Goal: Check status: Check status

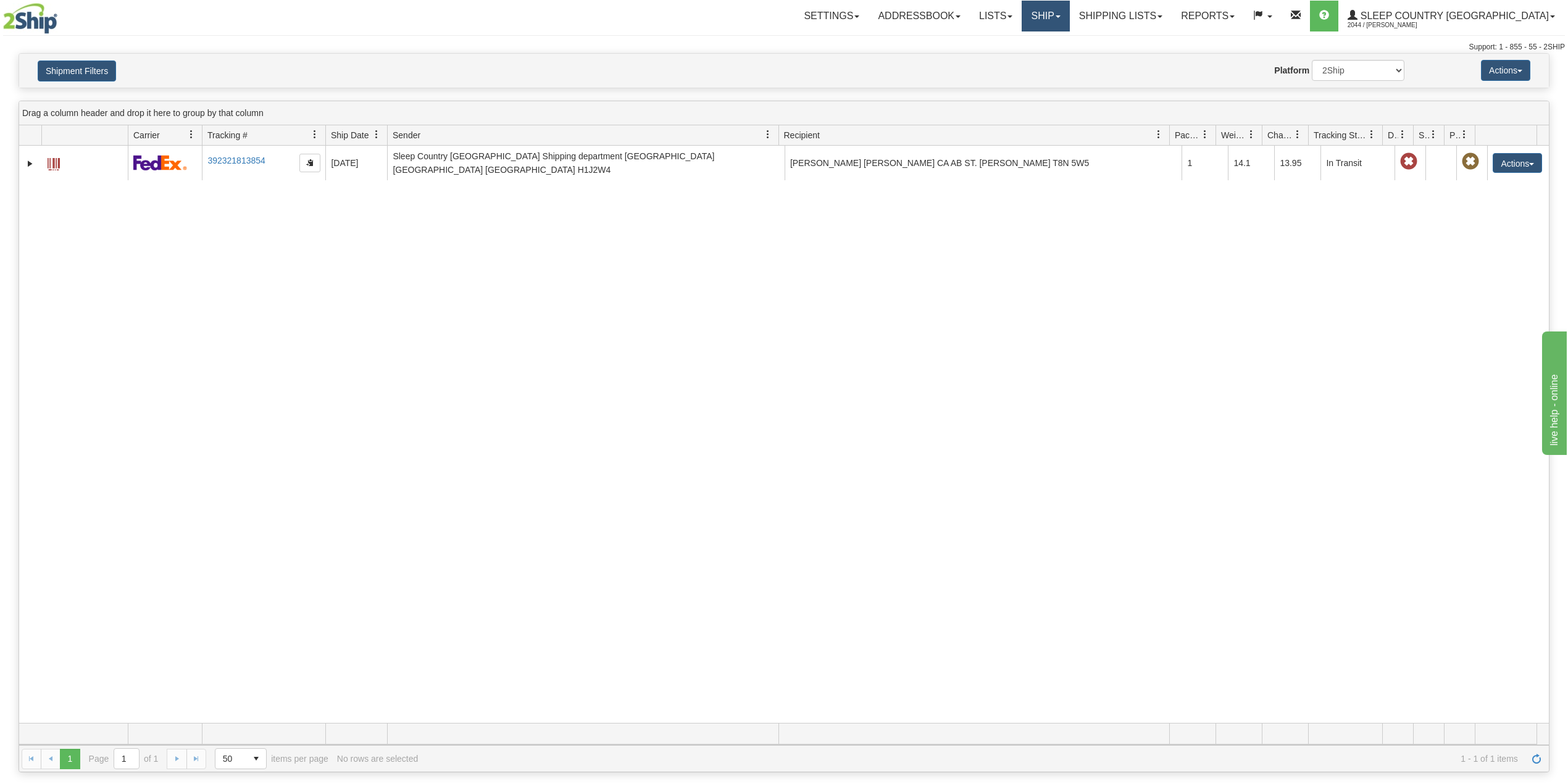
drag, startPoint x: 1093, startPoint y: 7, endPoint x: 1094, endPoint y: 21, distance: 14.0
click at [1069, 8] on link "Ship" at bounding box center [1045, 16] width 48 height 31
click at [1057, 59] on span "OnHold / Order Queue" at bounding box center [1013, 59] width 87 height 10
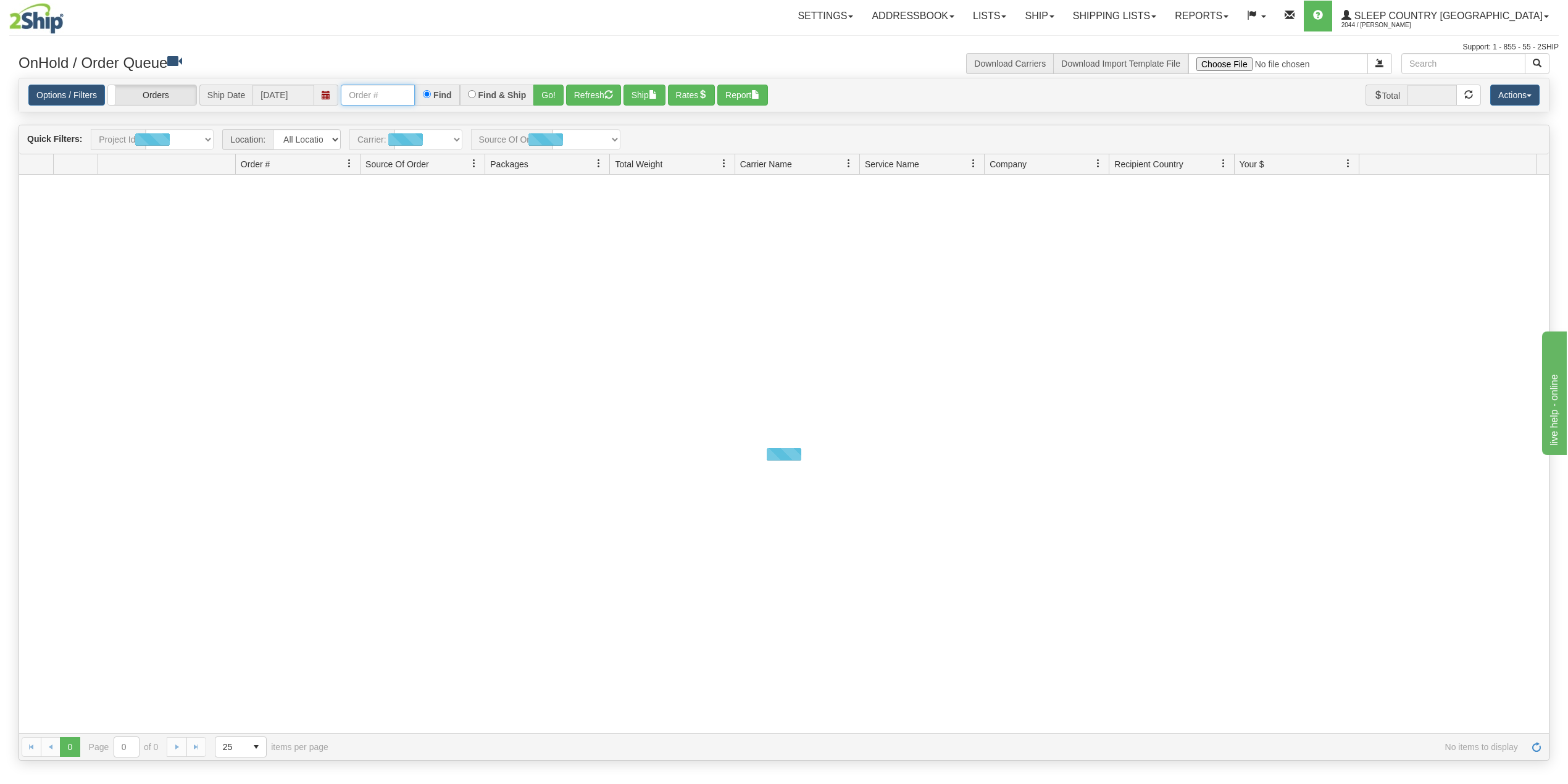
click at [379, 104] on input "text" at bounding box center [377, 95] width 74 height 21
paste input "9000I029715"
click at [555, 95] on button "Go!" at bounding box center [549, 95] width 30 height 21
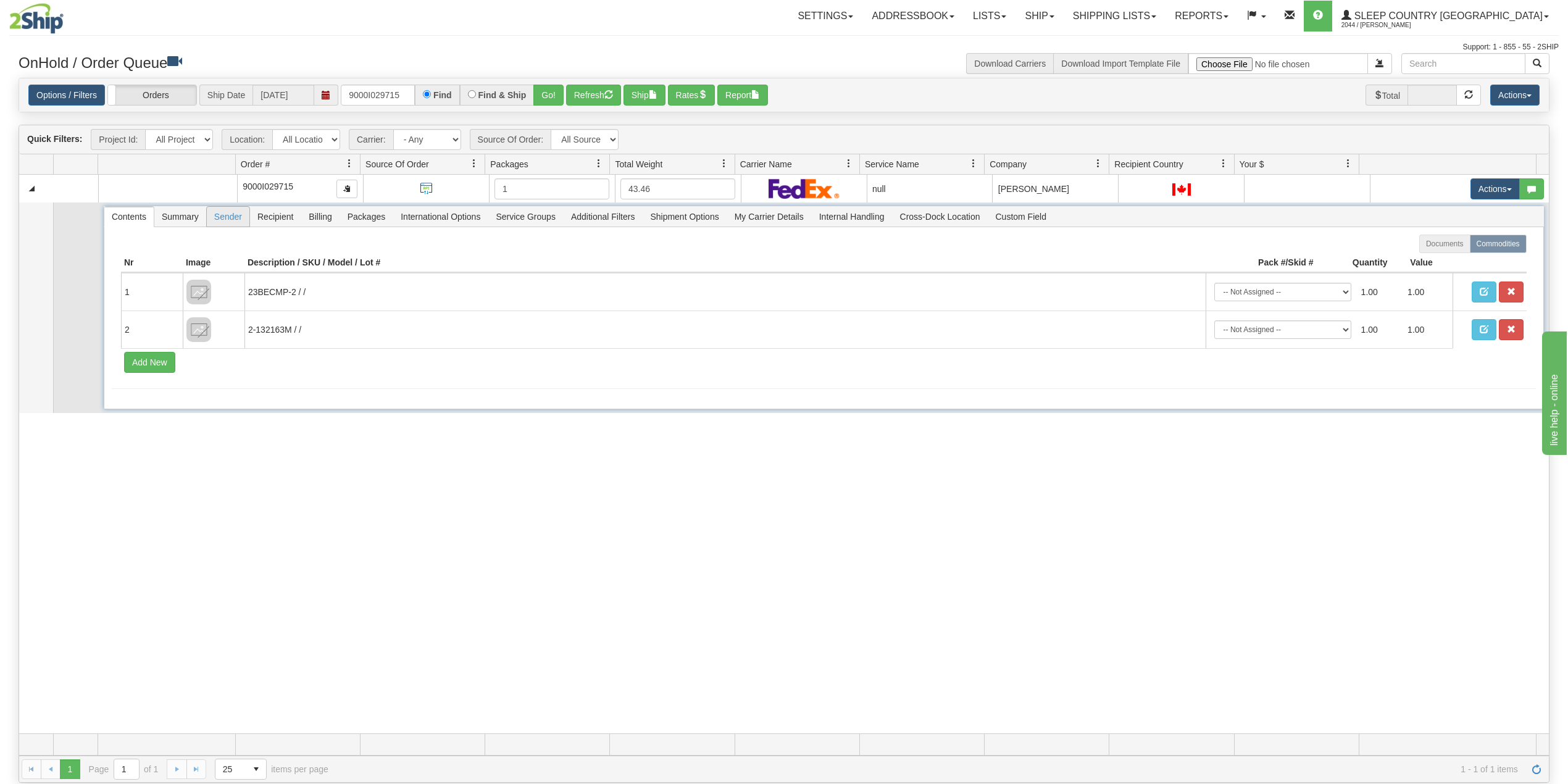
click at [234, 213] on span "Sender" at bounding box center [228, 217] width 42 height 20
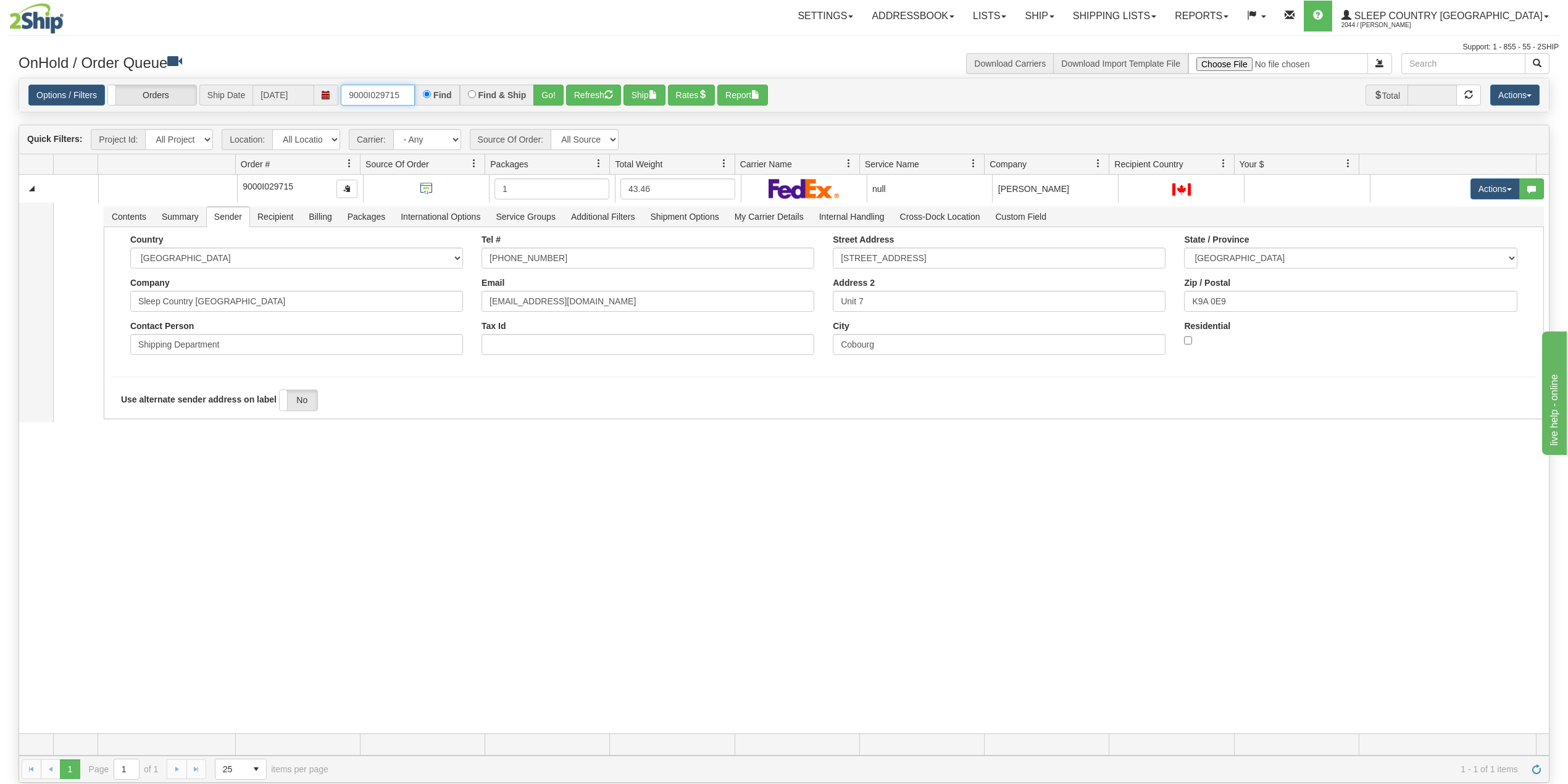
click at [381, 89] on input "9000I029715" at bounding box center [377, 95] width 74 height 21
paste input "157H922933"
click at [547, 93] on button "Go!" at bounding box center [549, 95] width 30 height 21
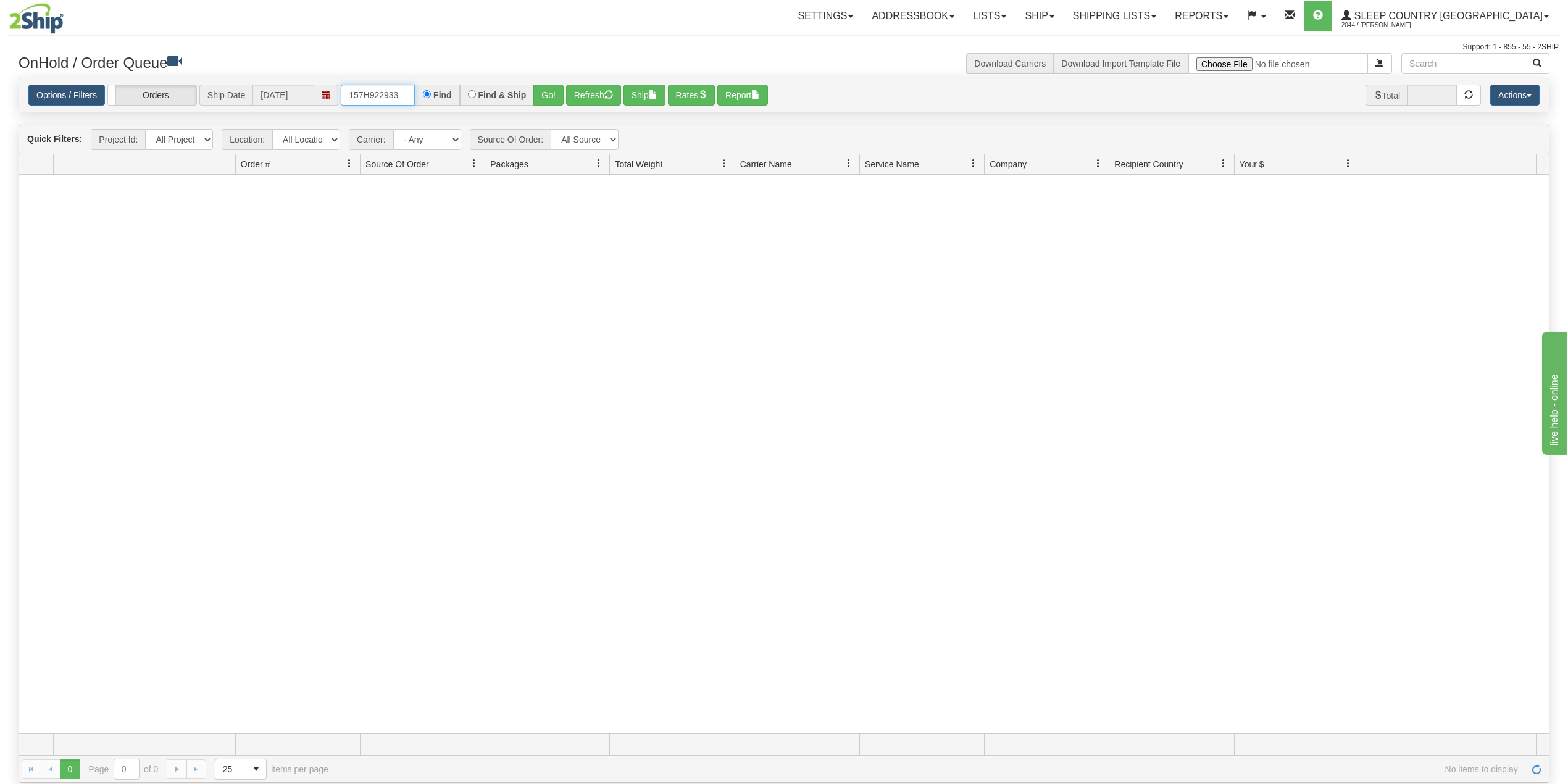
click at [386, 92] on input "157H922933" at bounding box center [377, 95] width 74 height 21
paste input "9007H963257"
type input "9007H963257"
click at [551, 95] on button "Go!" at bounding box center [549, 95] width 30 height 21
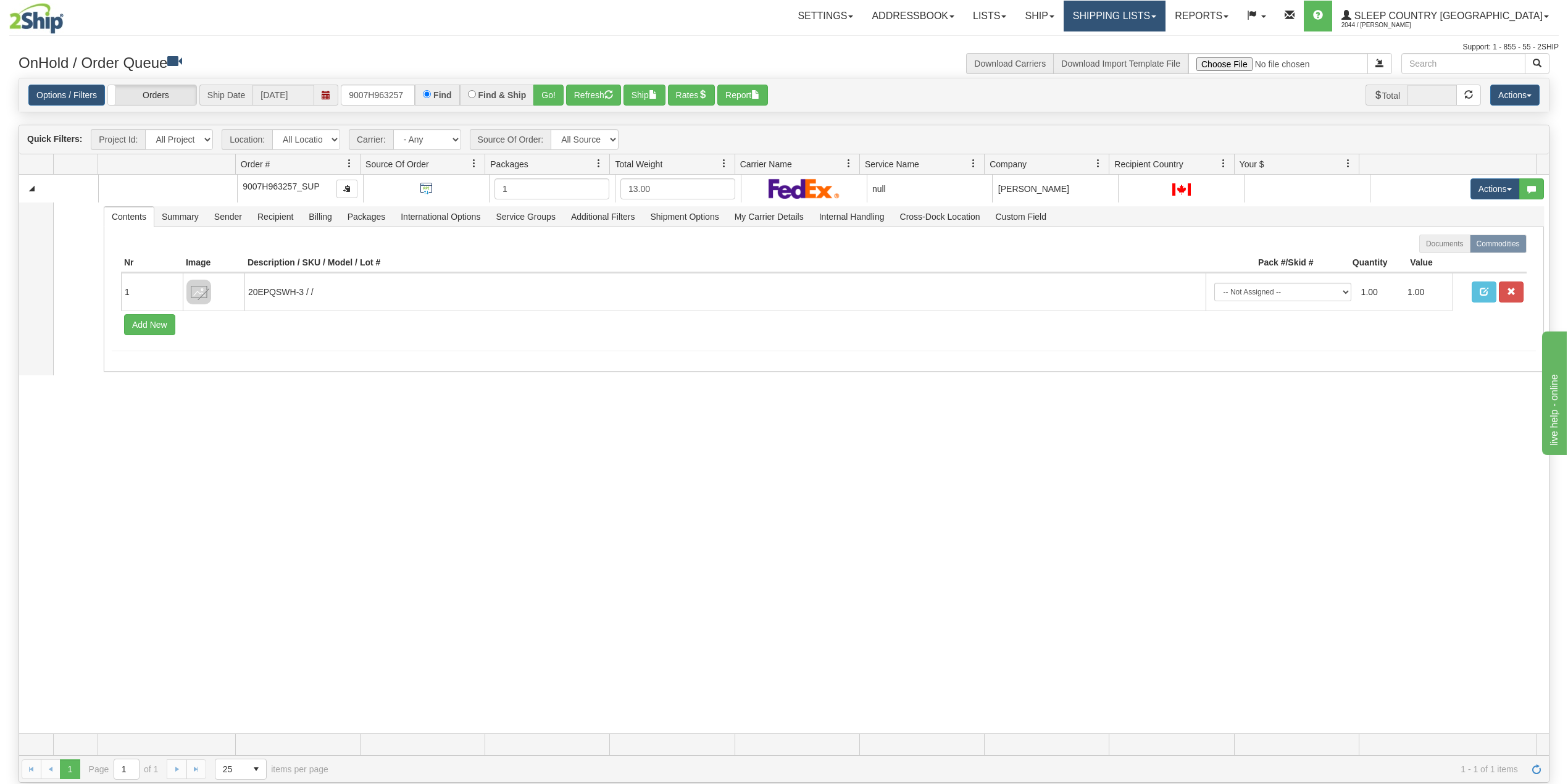
click at [1166, 13] on link "Shipping lists" at bounding box center [1114, 16] width 102 height 31
drag, startPoint x: 1161, startPoint y: 50, endPoint x: 1153, endPoint y: 53, distance: 8.5
click at [1161, 50] on ul "Current Shipments Search Shipment History Pickup List End of Day Reports" at bounding box center [1105, 68] width 122 height 71
click at [1166, 8] on link "Shipping lists" at bounding box center [1114, 16] width 102 height 31
click at [1153, 58] on span "Search Shipment History" at bounding box center [1105, 59] width 96 height 10
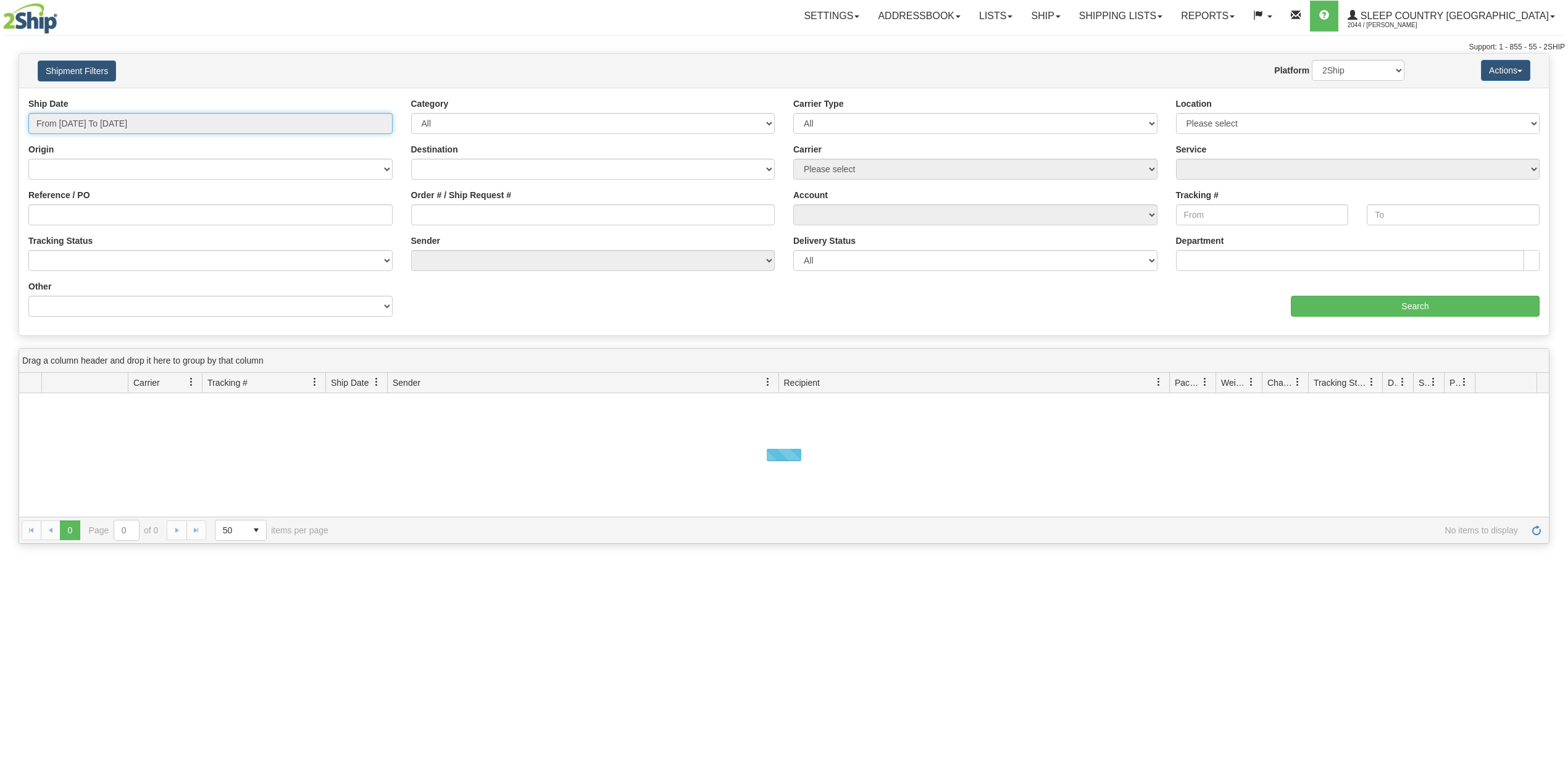
click at [146, 124] on input "From 08/27/2025 To 08/28/2025" at bounding box center [210, 123] width 364 height 21
click at [98, 220] on li "Last 30 Days" at bounding box center [83, 213] width 98 height 17
type input "From 07/30/2025 To 08/28/2025"
drag, startPoint x: 102, startPoint y: 216, endPoint x: 110, endPoint y: 214, distance: 8.2
click at [102, 216] on input "Reference / PO" at bounding box center [210, 215] width 364 height 21
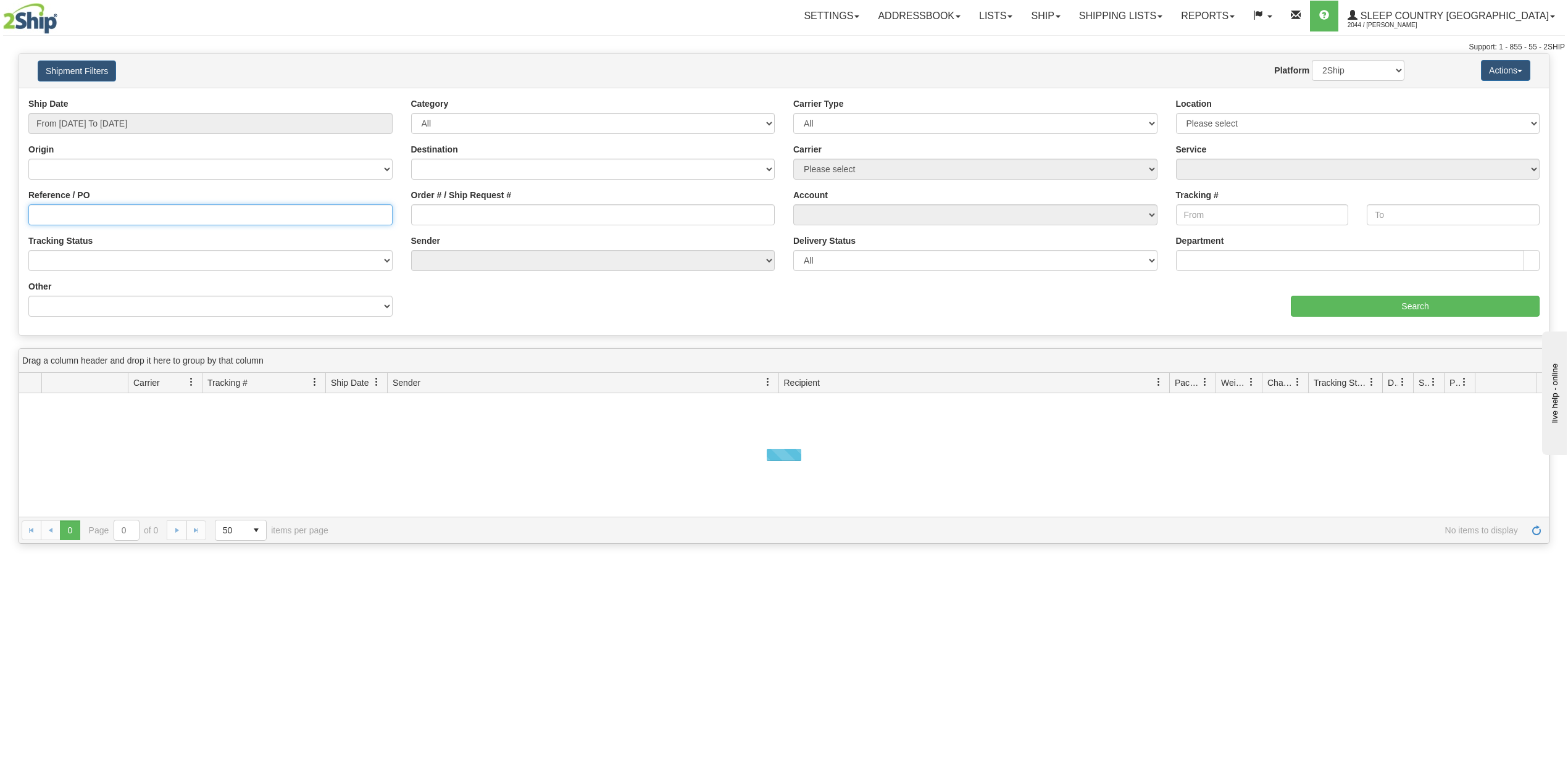
paste input "9007H963257"
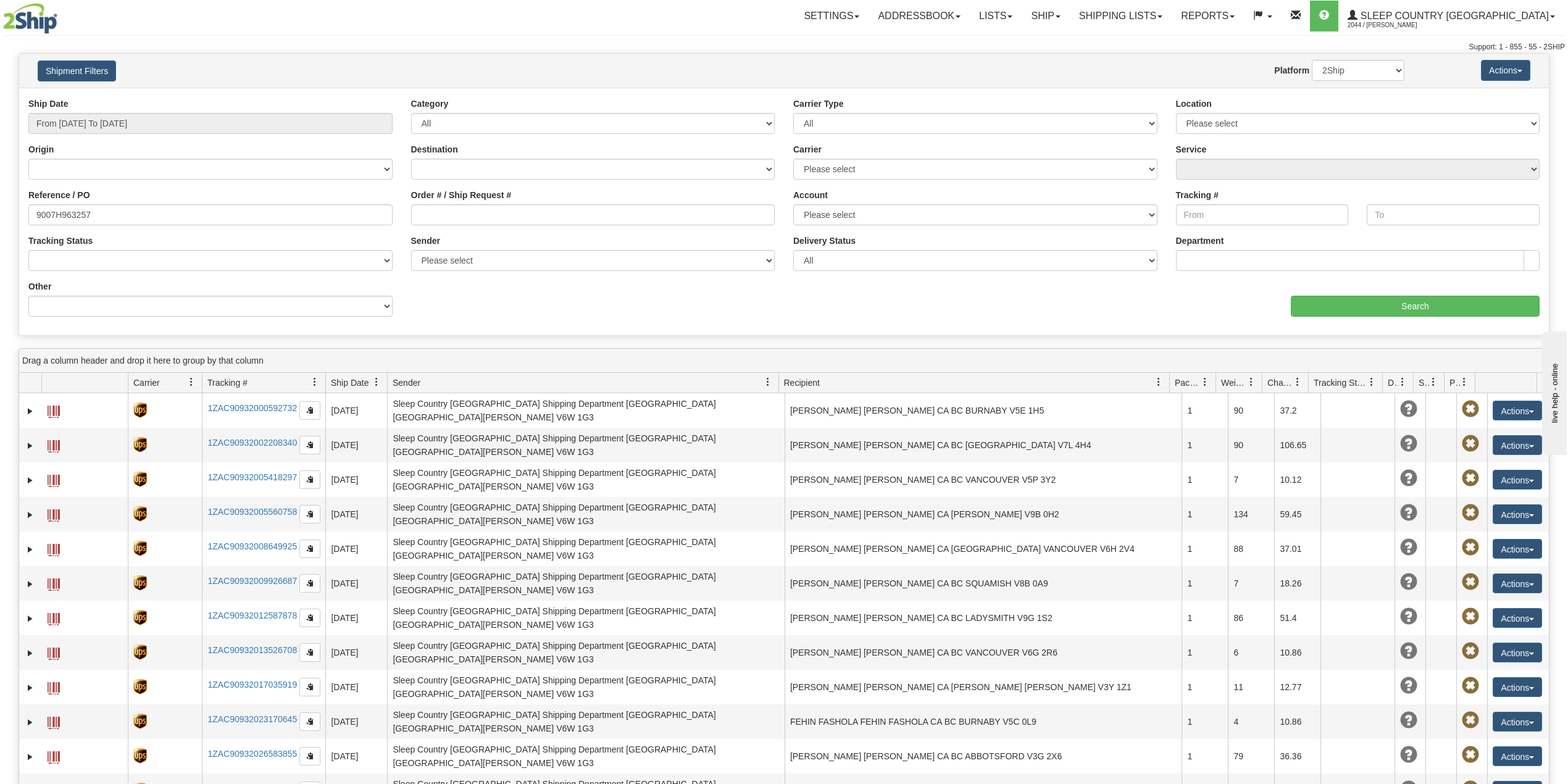
click at [1351, 284] on div "aaa Search" at bounding box center [1167, 298] width 765 height 37
click at [1364, 303] on input "Search" at bounding box center [1414, 306] width 249 height 21
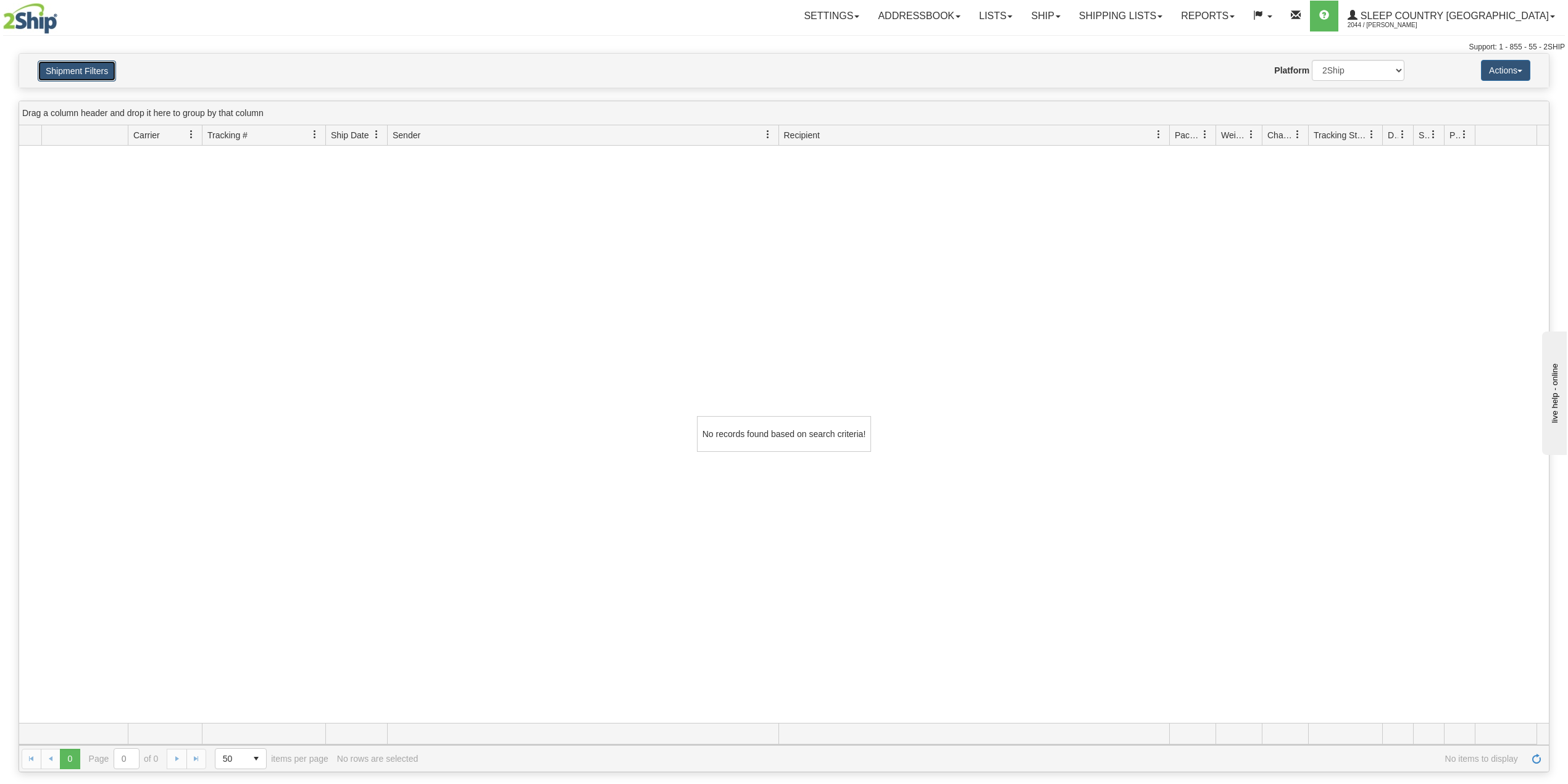
click at [86, 62] on button "Shipment Filters" at bounding box center [77, 71] width 79 height 21
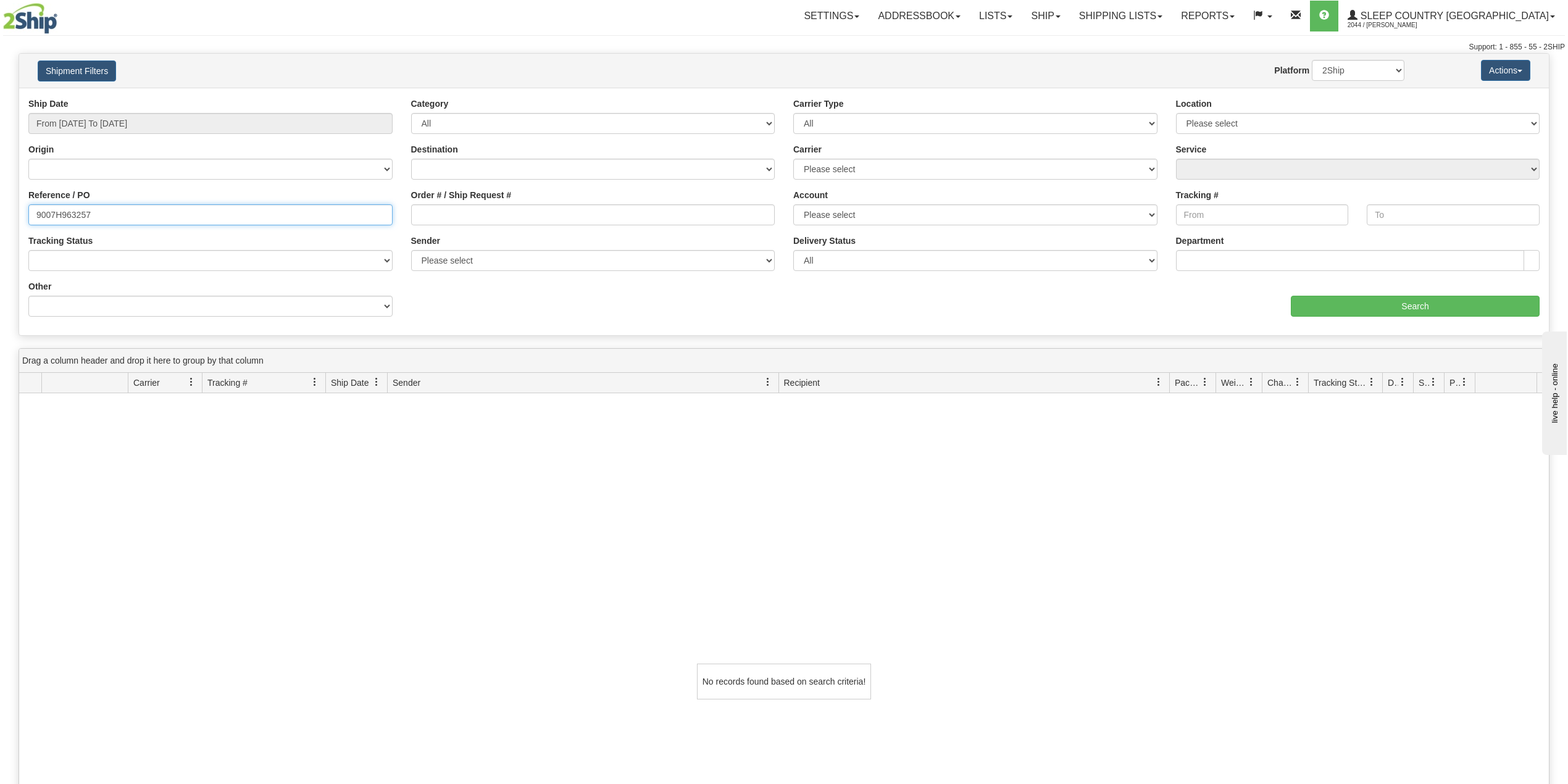
click at [62, 216] on input "9007H963257" at bounding box center [210, 215] width 364 height 21
paste input "2H951904"
type input "9002H951904"
click at [1359, 307] on input "Search" at bounding box center [1414, 306] width 249 height 21
